Goal: Task Accomplishment & Management: Manage account settings

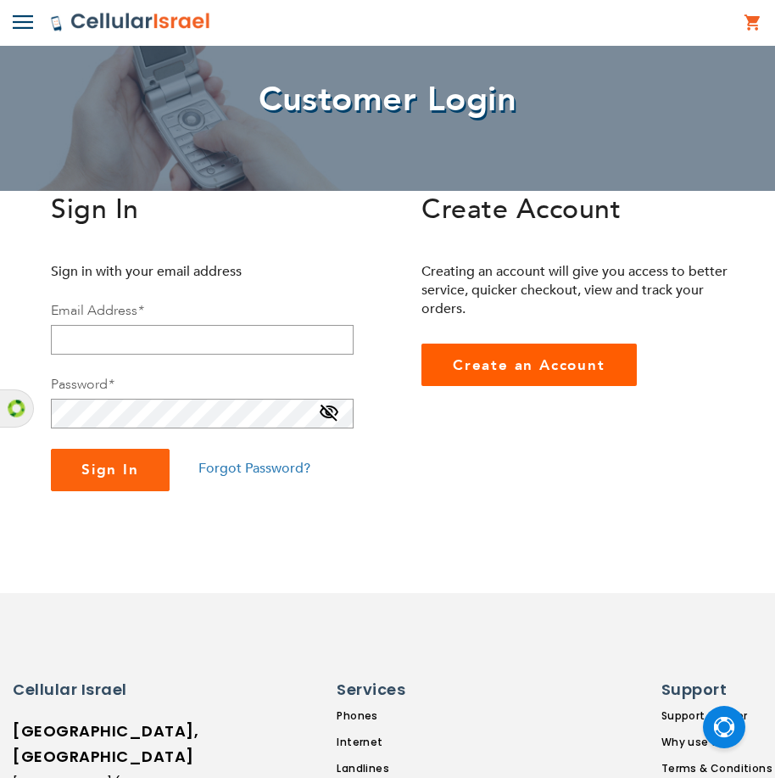
scroll to position [85, 0]
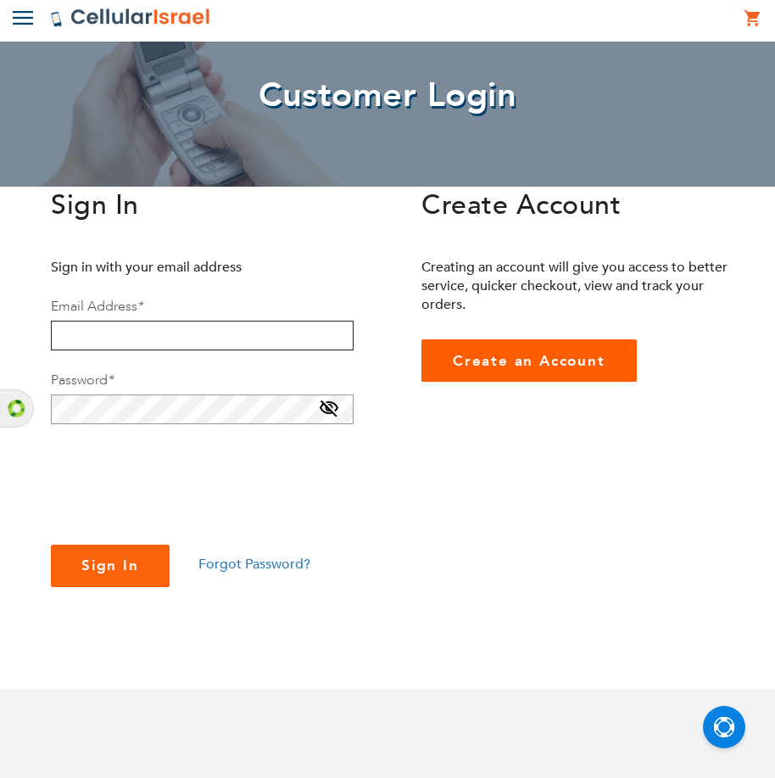
click at [260, 333] on input "email" at bounding box center [202, 336] width 303 height 30
click at [281, 565] on span "Forgot Password?" at bounding box center [255, 564] width 112 height 19
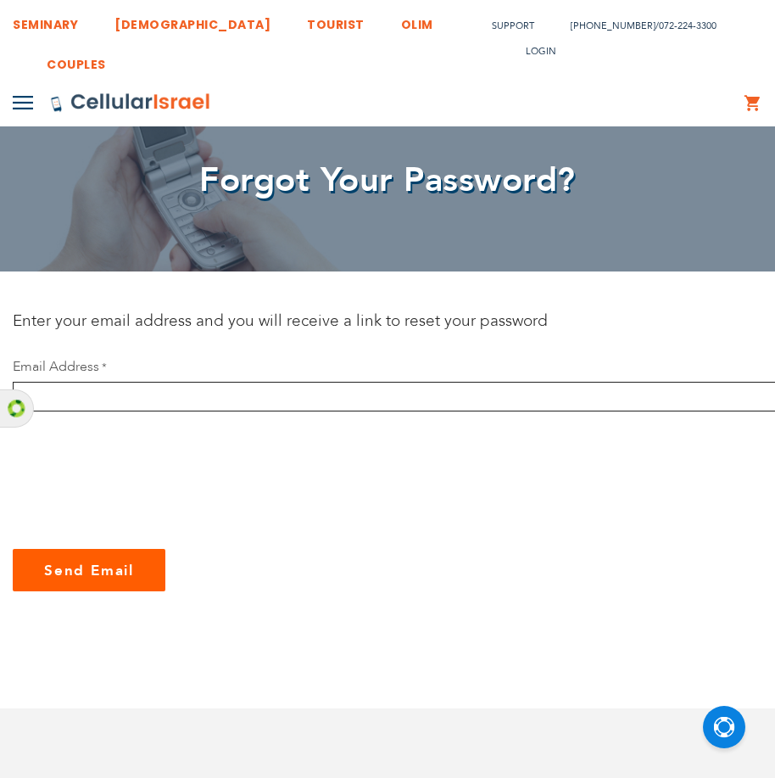
click at [283, 407] on input "email" at bounding box center [454, 397] width 882 height 30
drag, startPoint x: 20, startPoint y: 410, endPoint x: 26, endPoint y: 518, distance: 108.8
click at [25, 520] on body "The store will not work correctly in the case when cookies are disabled. SEMINA…" at bounding box center [387, 748] width 775 height 1497
drag, startPoint x: 252, startPoint y: 217, endPoint x: 342, endPoint y: 155, distance: 109.2
click at [342, 156] on div "Forgot Your Password?" at bounding box center [387, 179] width 775 height 184
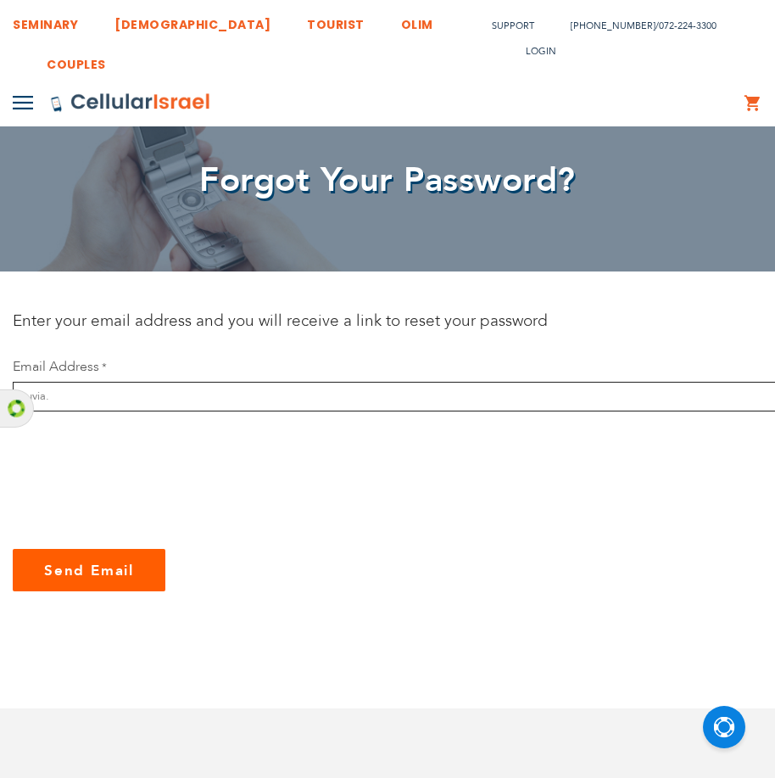
click at [240, 398] on input "tuvia." at bounding box center [454, 397] width 882 height 30
type input "t"
type input "tuvia.dreyfuss@gmail.com"
click at [13, 549] on button "Send Email" at bounding box center [89, 570] width 153 height 42
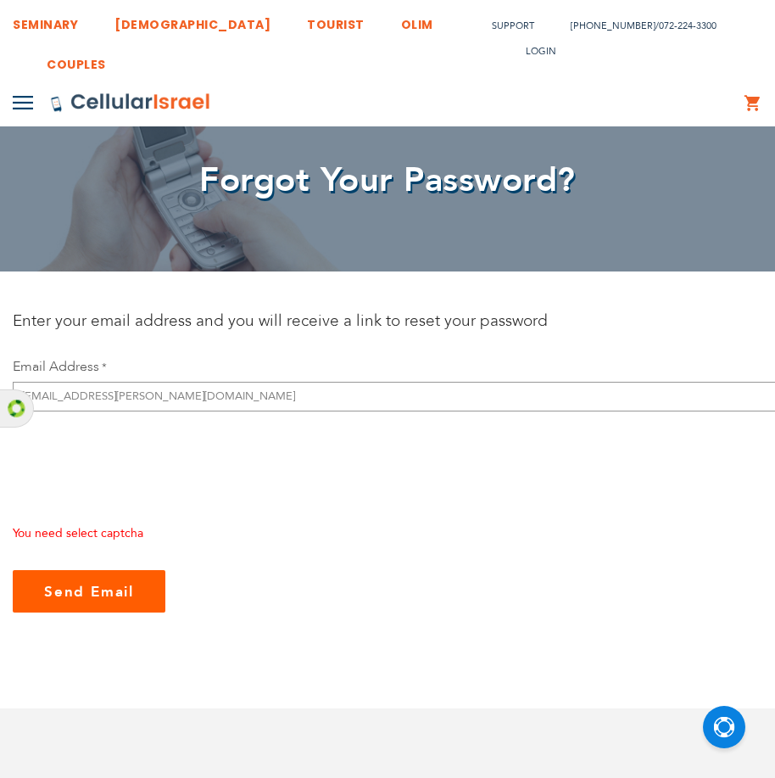
checkbox input "true"
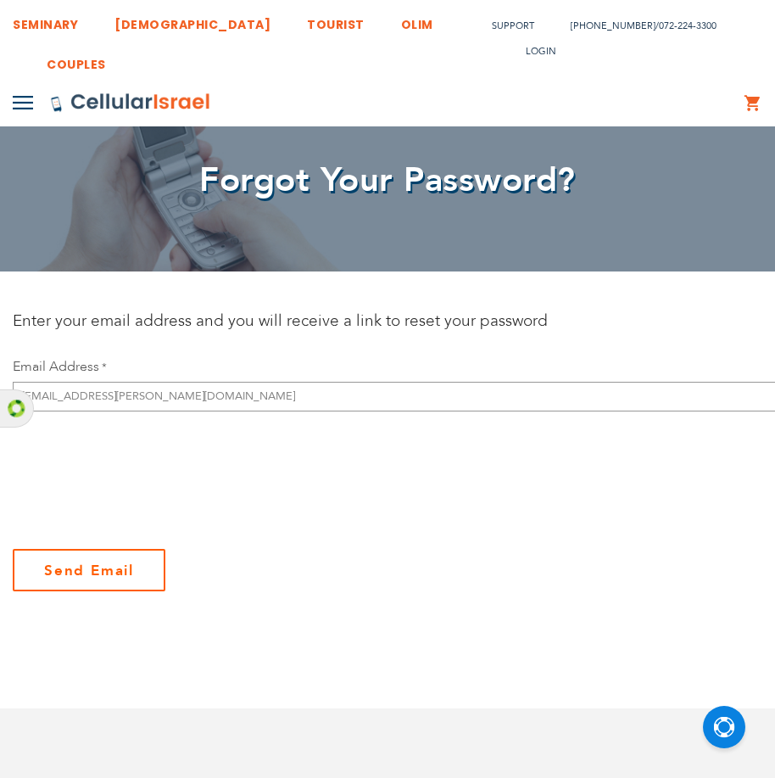
click at [132, 574] on span "Send Email" at bounding box center [89, 571] width 90 height 20
